Goal: Information Seeking & Learning: Learn about a topic

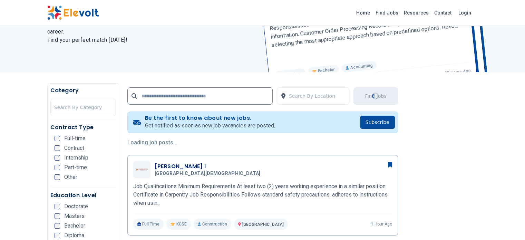
scroll to position [79, 0]
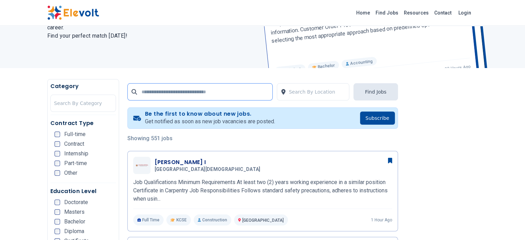
click at [160, 95] on input "text" at bounding box center [199, 91] width 145 height 17
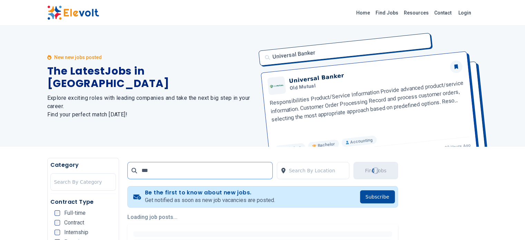
scroll to position [0, 0]
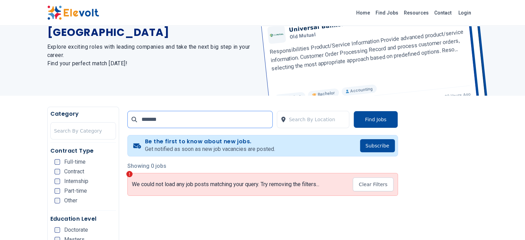
scroll to position [51, 0]
click at [151, 123] on input "*******" at bounding box center [199, 119] width 145 height 17
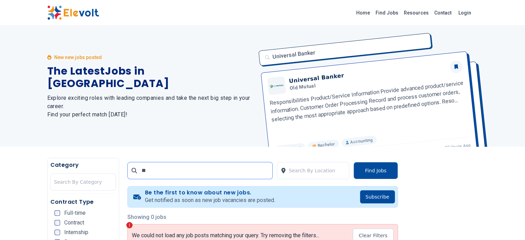
type input "*"
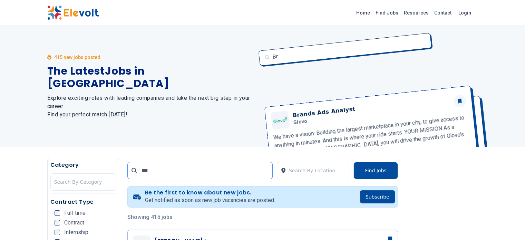
click button "submit" at bounding box center [0, 0] width 0 height 0
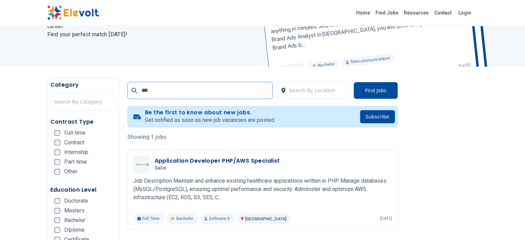
scroll to position [108, 0]
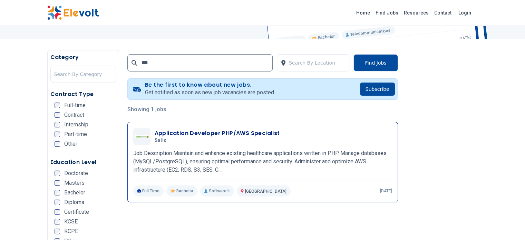
click at [162, 134] on h3 "Application Developer PHP/AWS Specialist" at bounding box center [217, 133] width 125 height 8
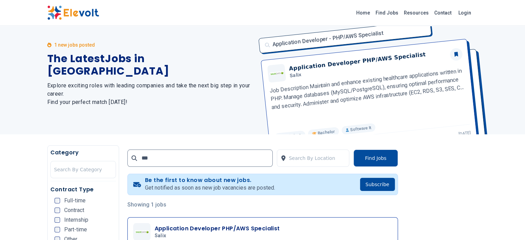
scroll to position [6, 0]
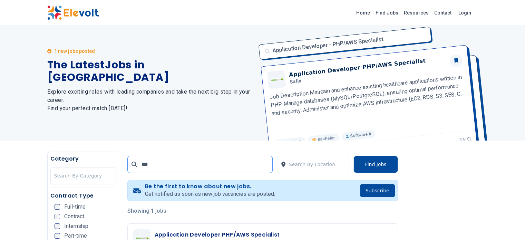
click at [140, 167] on input "***" at bounding box center [199, 164] width 145 height 17
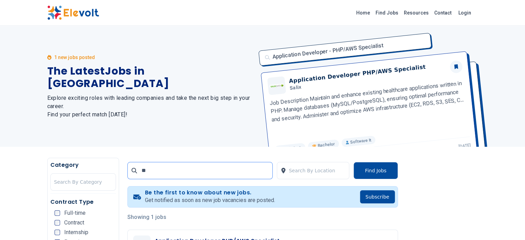
type input "*"
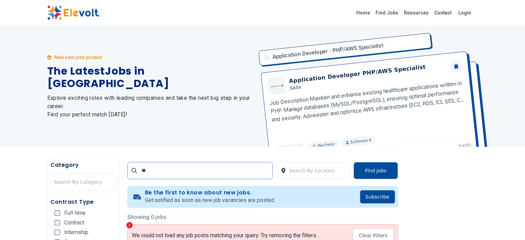
type input "*"
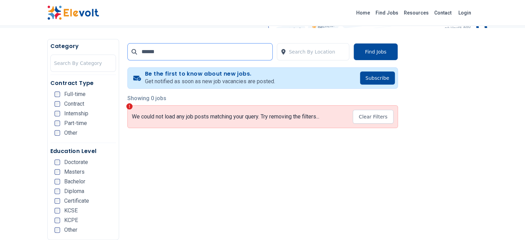
scroll to position [119, 0]
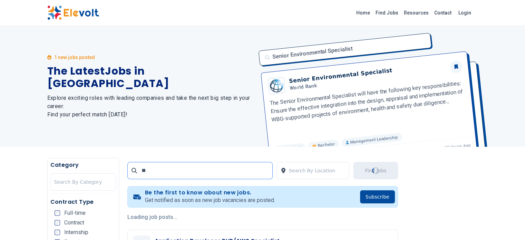
type input "*"
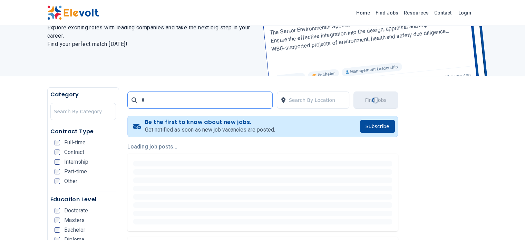
scroll to position [70, 0]
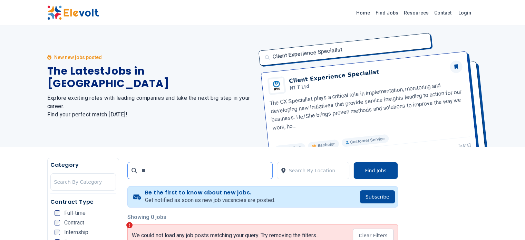
type input "*"
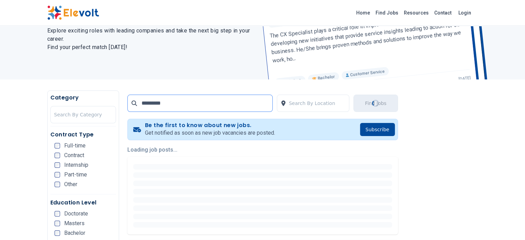
scroll to position [68, 0]
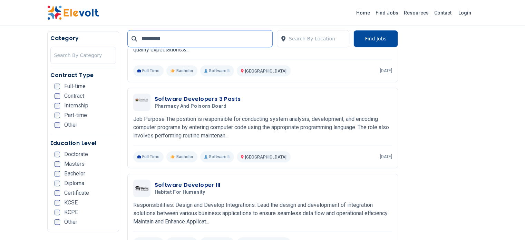
scroll to position [403, 0]
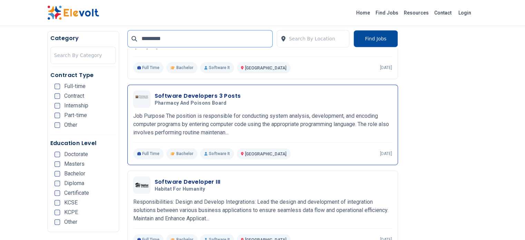
type input "*********"
click at [160, 100] on span "Pharmacy and Poisons Board" at bounding box center [191, 103] width 72 height 6
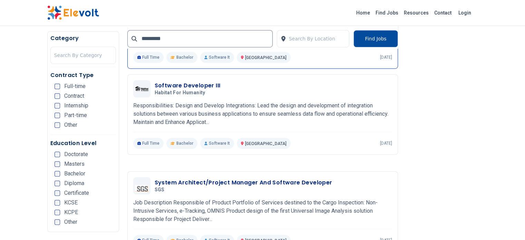
scroll to position [501, 0]
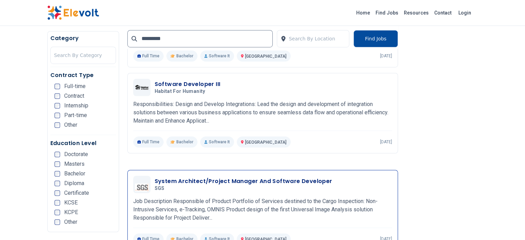
click at [163, 177] on h3 "System Architect/Project Manager And Software Developer" at bounding box center [244, 181] width 178 height 8
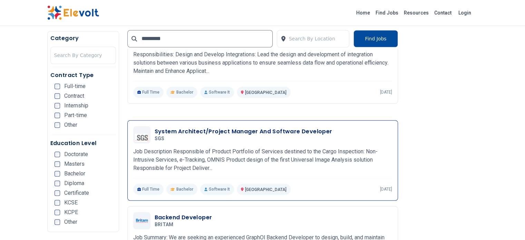
scroll to position [582, 0]
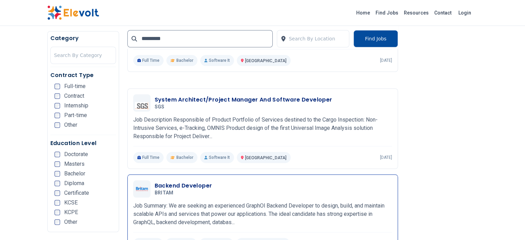
click at [157, 182] on h3 "Backend Developer" at bounding box center [184, 186] width 58 height 8
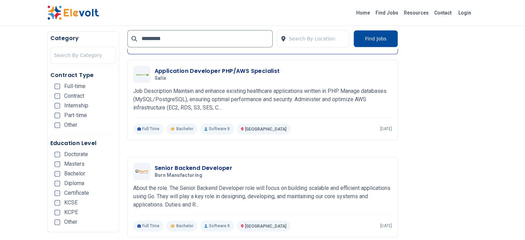
scroll to position [872, 0]
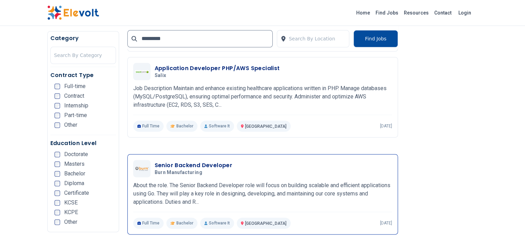
click at [155, 161] on h3 "Senior Backend Developer" at bounding box center [194, 165] width 78 height 8
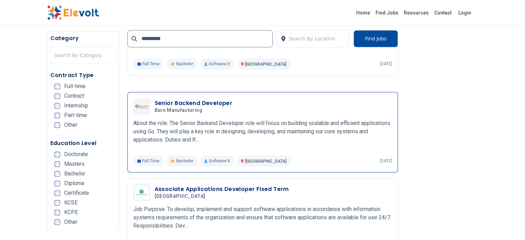
scroll to position [966, 0]
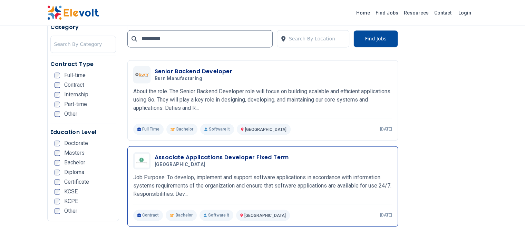
click at [155, 162] on span "Aga khan University" at bounding box center [180, 165] width 51 height 6
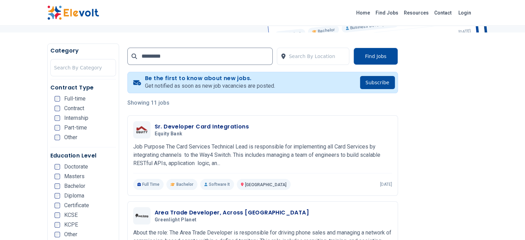
scroll to position [0, 0]
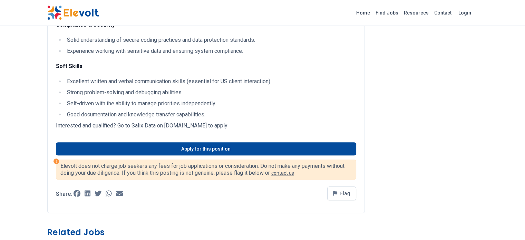
scroll to position [286, 0]
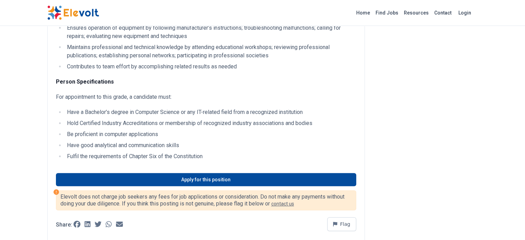
scroll to position [240, 0]
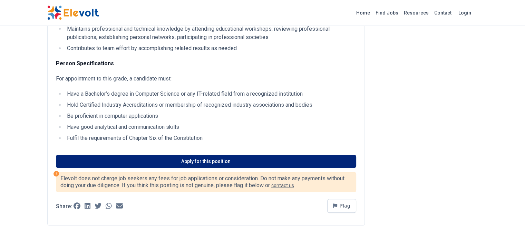
click at [213, 155] on link "Apply for this position" at bounding box center [206, 161] width 300 height 13
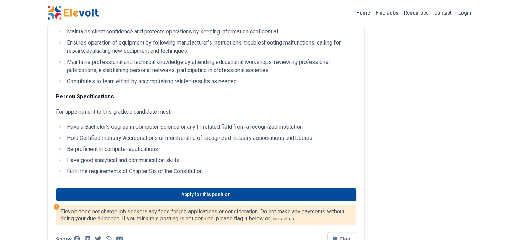
scroll to position [207, 0]
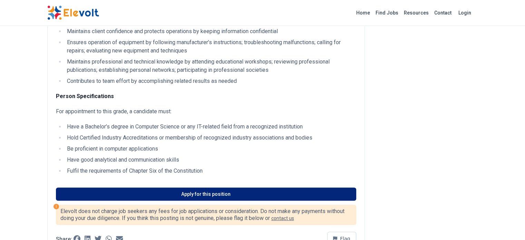
click at [201, 188] on link "Apply for this position" at bounding box center [206, 194] width 300 height 13
